Goal: Task Accomplishment & Management: Manage account settings

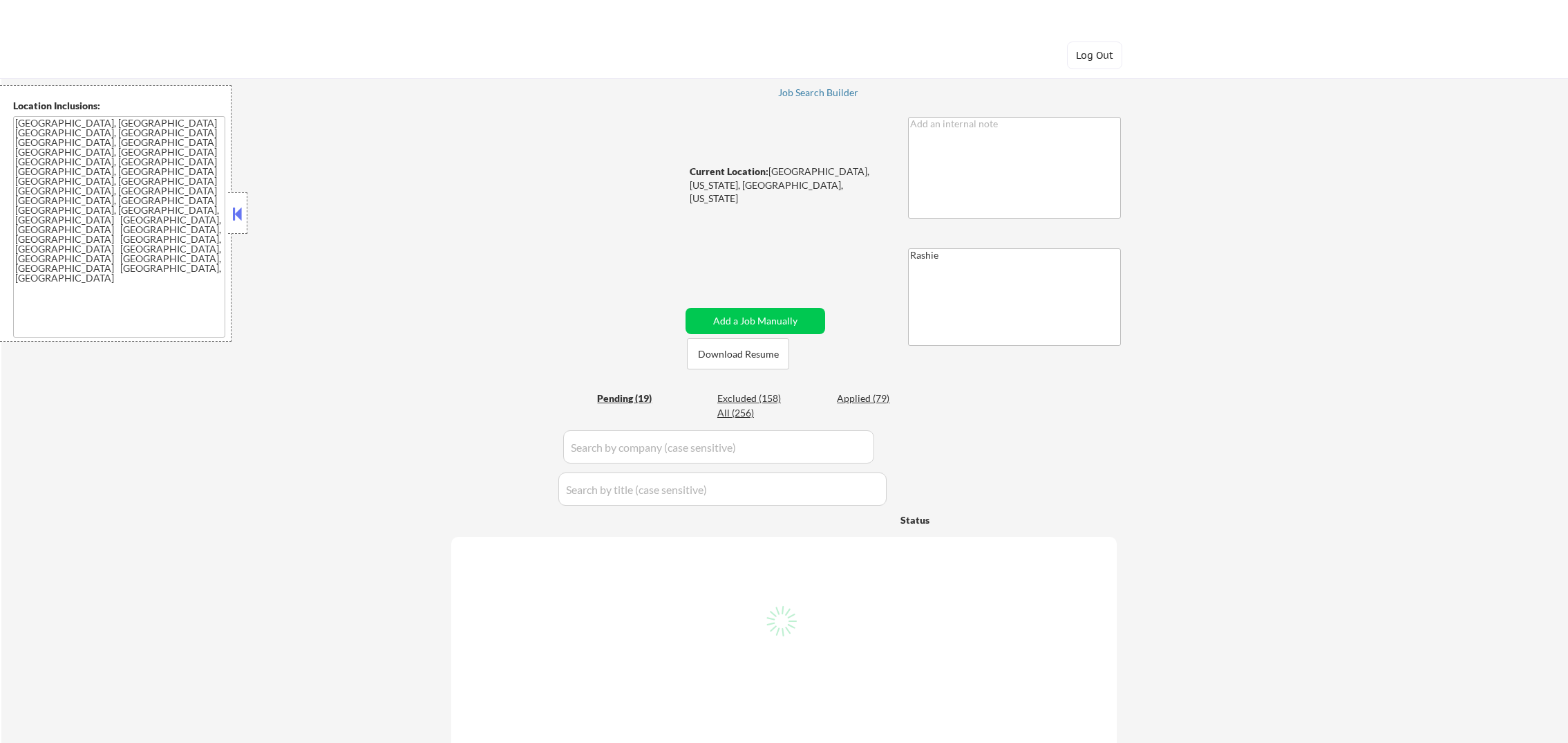
select select ""pending""
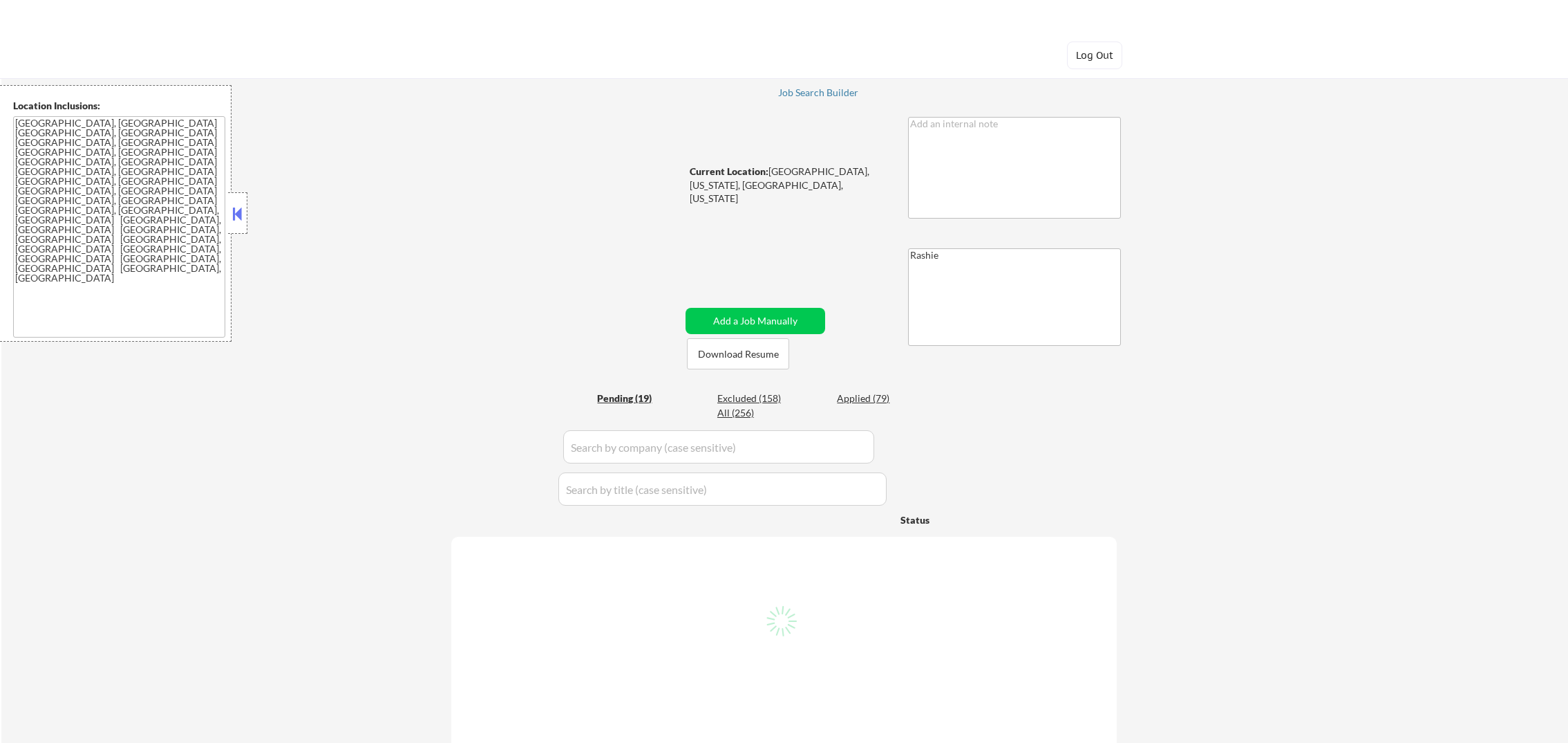
select select ""pending""
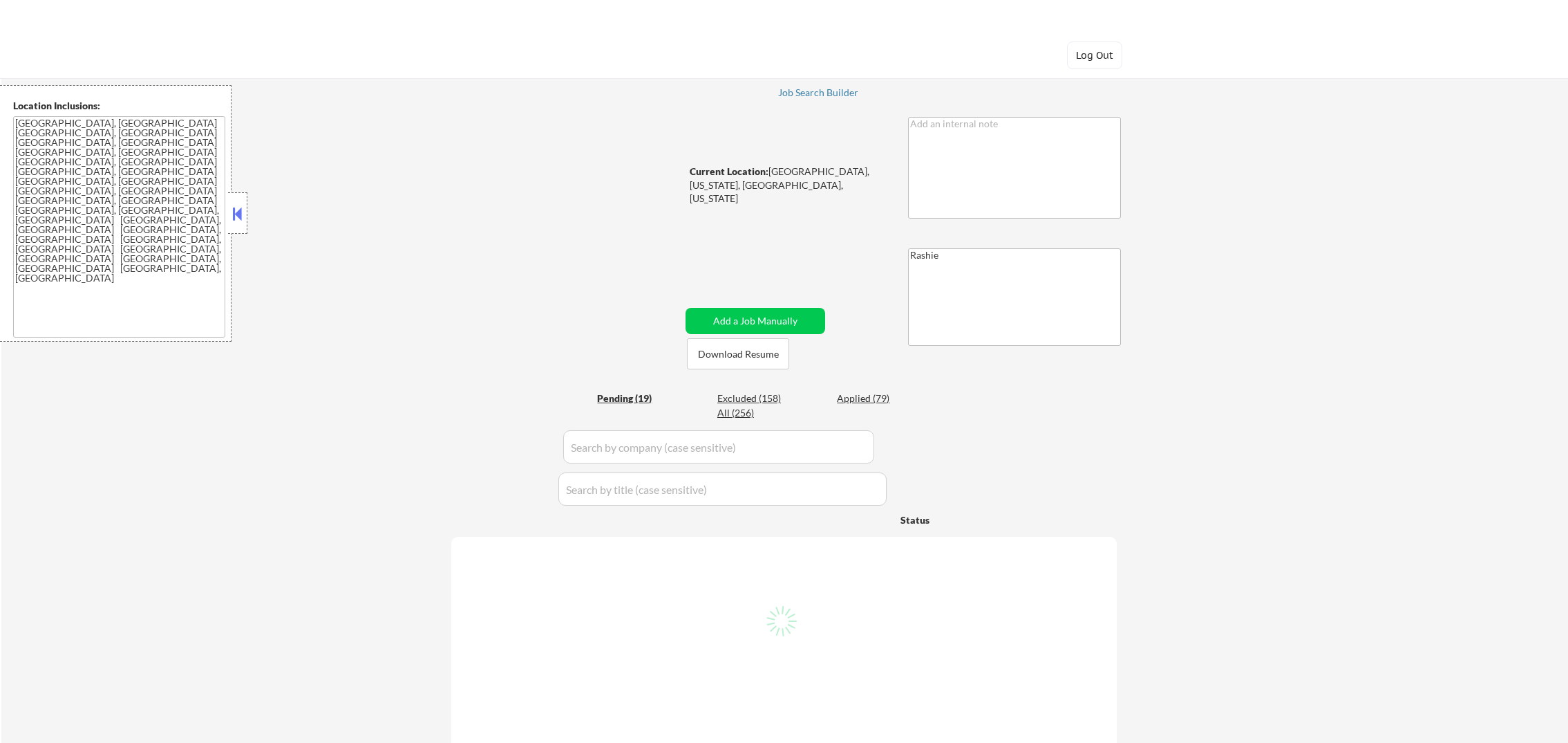
select select ""pending""
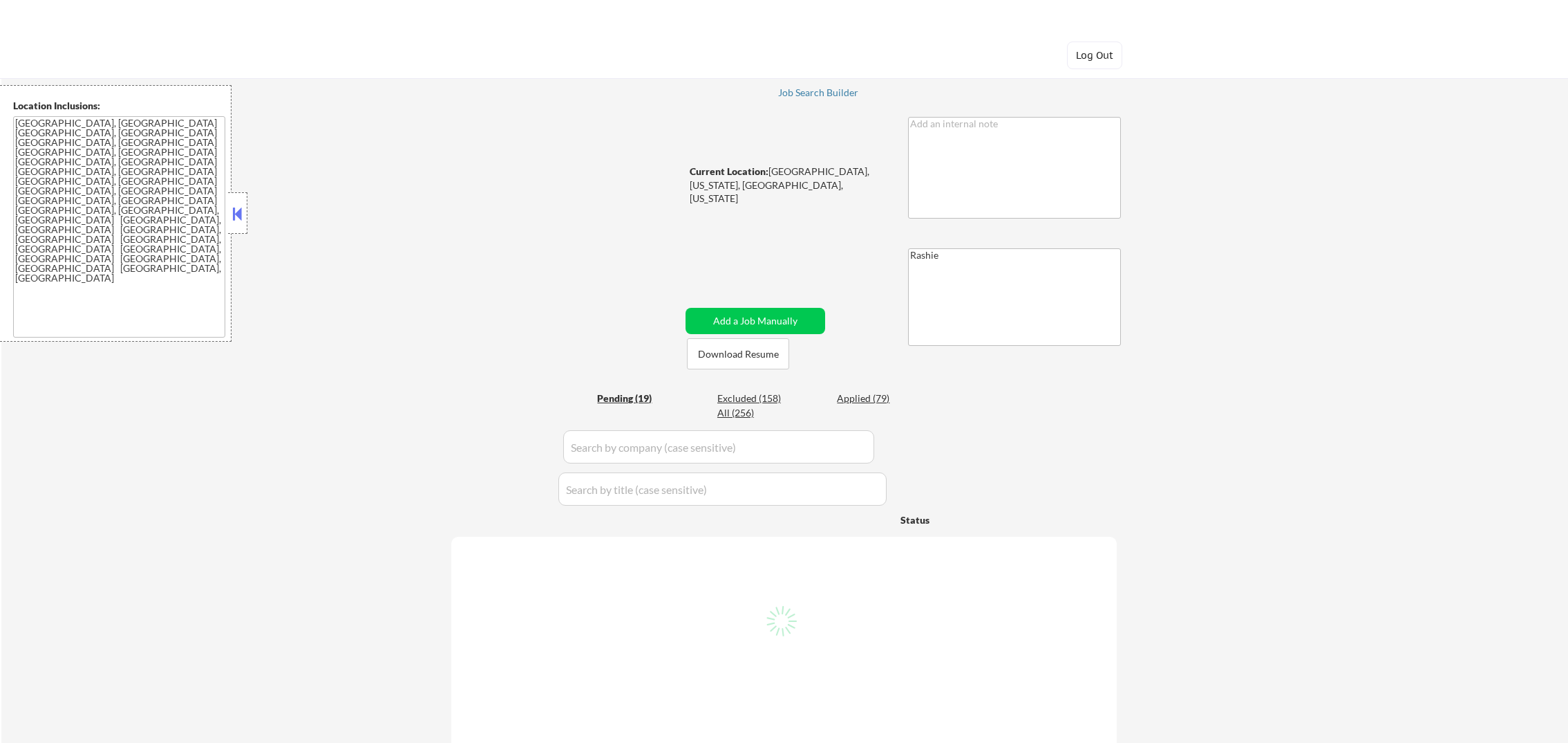
select select ""pending""
